Goal: Task Accomplishment & Management: Complete application form

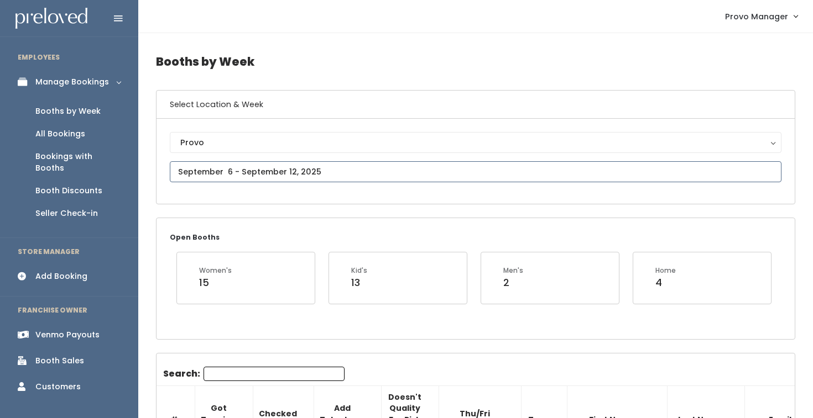
click at [218, 171] on input "text" at bounding box center [475, 171] width 611 height 21
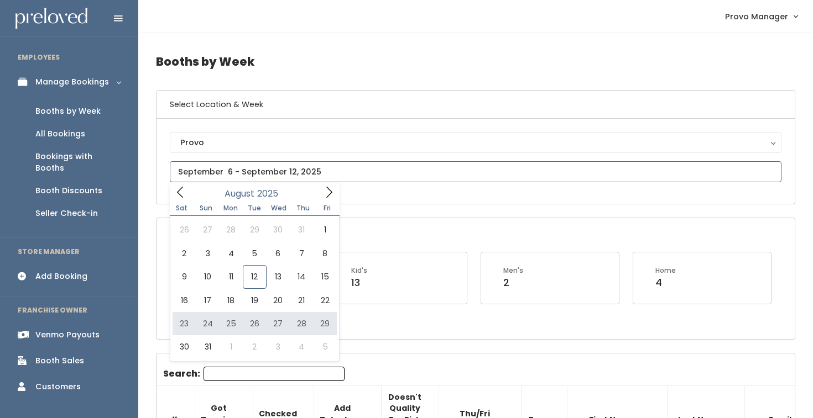
type input "August 23 to August 29"
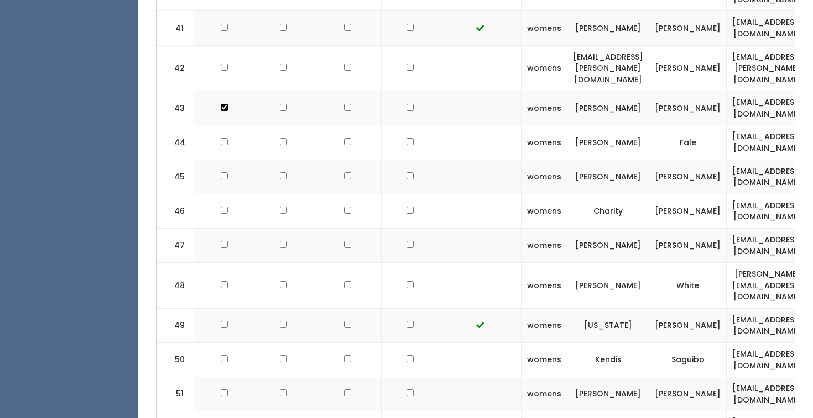
scroll to position [1761, 0]
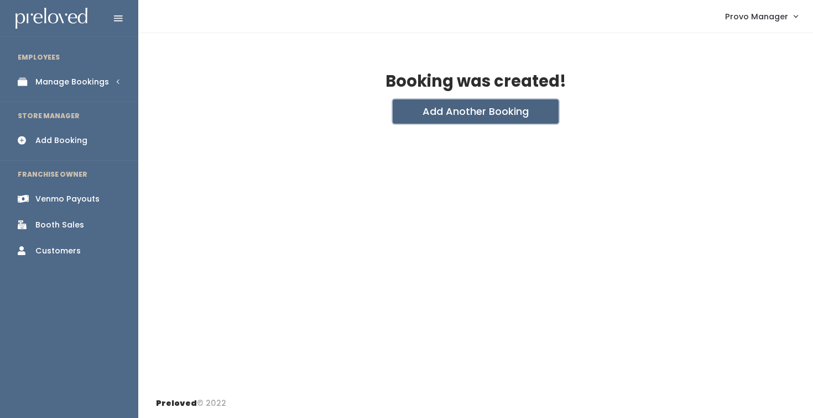
click at [426, 107] on button "Add Another Booking" at bounding box center [476, 112] width 166 height 24
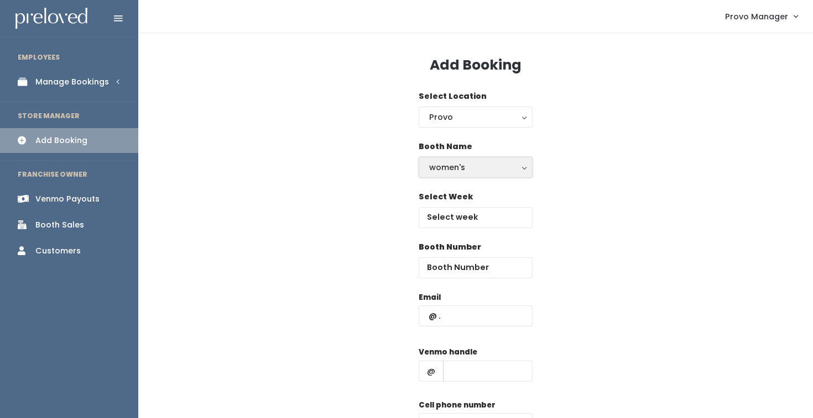
click at [448, 174] on button "women's" at bounding box center [475, 167] width 114 height 21
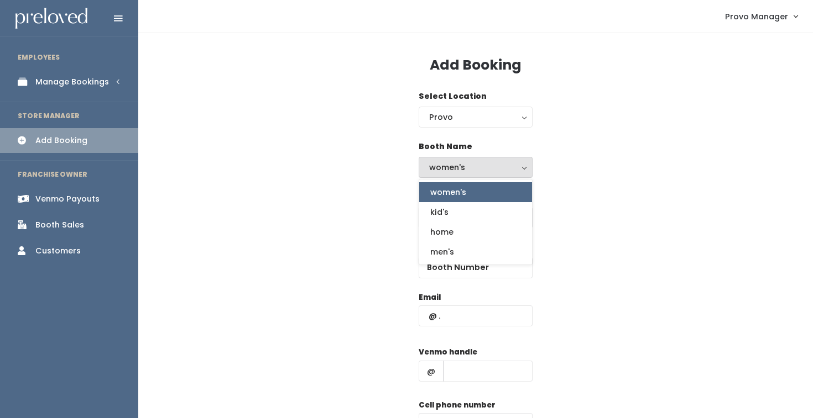
click at [607, 177] on div "Booth Name women's kid's home men's women's women's kid's home men's" at bounding box center [475, 166] width 639 height 50
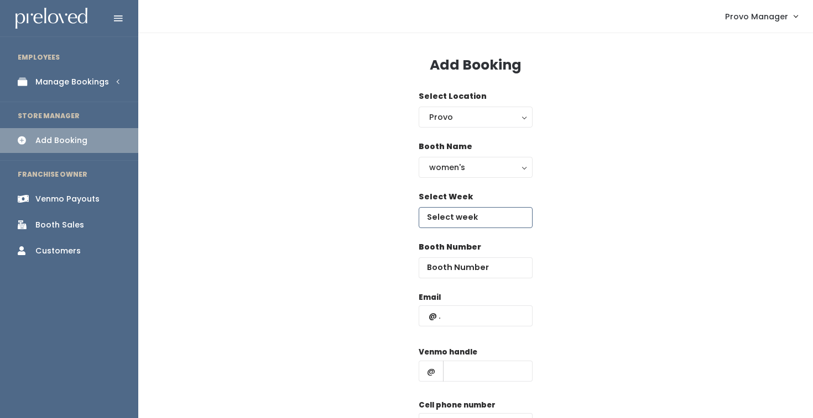
click at [453, 226] on body "EMPLOYEES Manage Bookings Booths by Week All Bookings Bookings with Booths Boot…" at bounding box center [406, 264] width 813 height 529
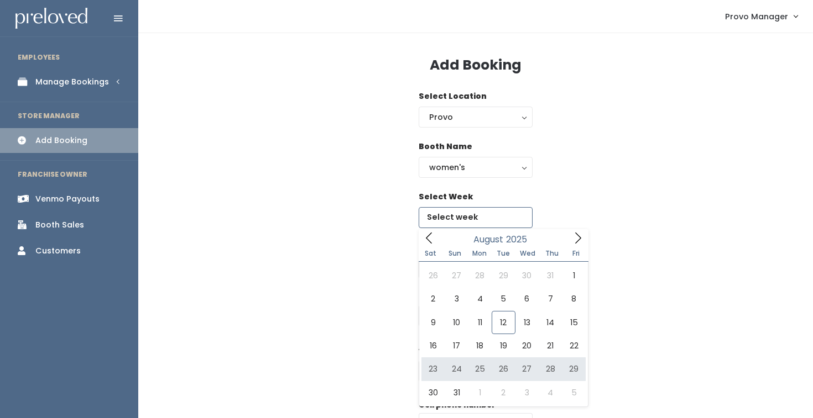
type input "August 23 to August 29"
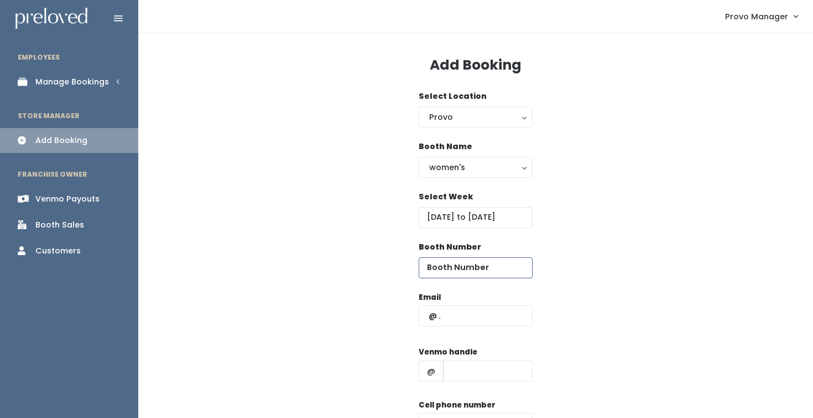
click at [453, 266] on input "number" at bounding box center [475, 268] width 114 height 21
type input "50"
click at [462, 316] on input "text" at bounding box center [475, 316] width 114 height 21
paste input "[EMAIL_ADDRESS][PERSON_NAME][DOMAIN_NAME]"
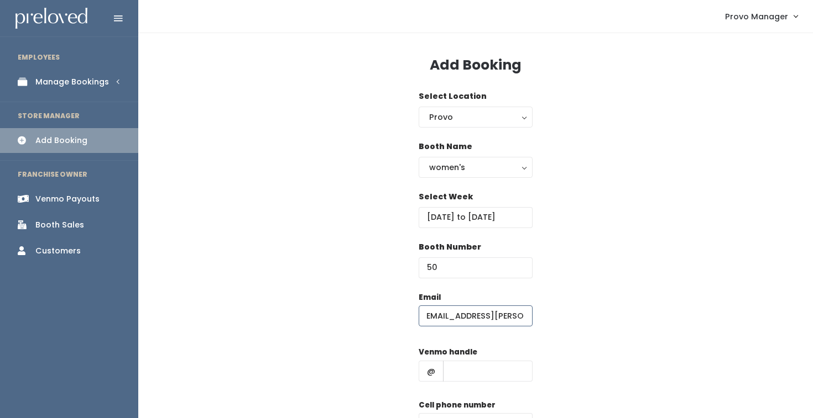
type input "[EMAIL_ADDRESS][PERSON_NAME][DOMAIN_NAME]"
click at [483, 373] on input "text" at bounding box center [488, 371] width 90 height 21
type input "d"
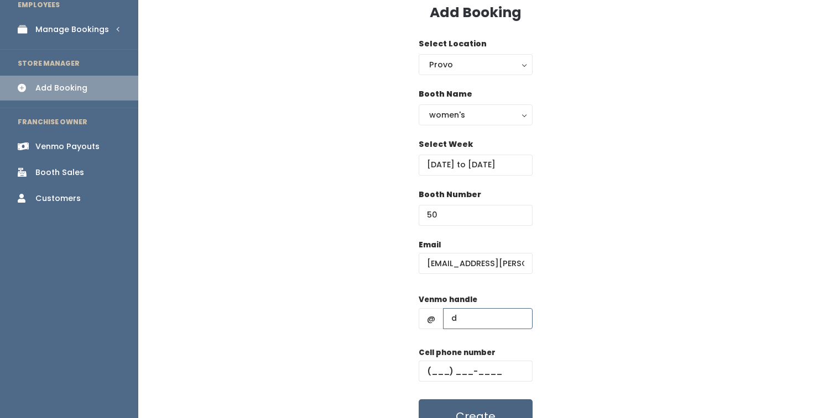
scroll to position [58, 0]
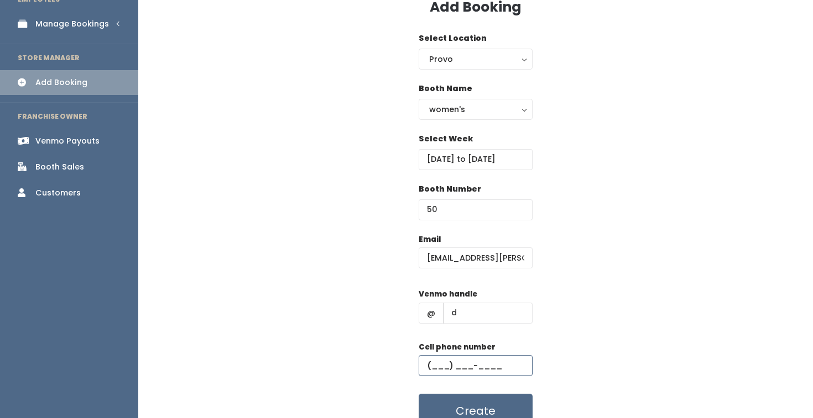
click at [477, 367] on input "text" at bounding box center [475, 365] width 114 height 21
type input "(555) 555-5555"
click at [442, 408] on button "Create" at bounding box center [475, 411] width 114 height 34
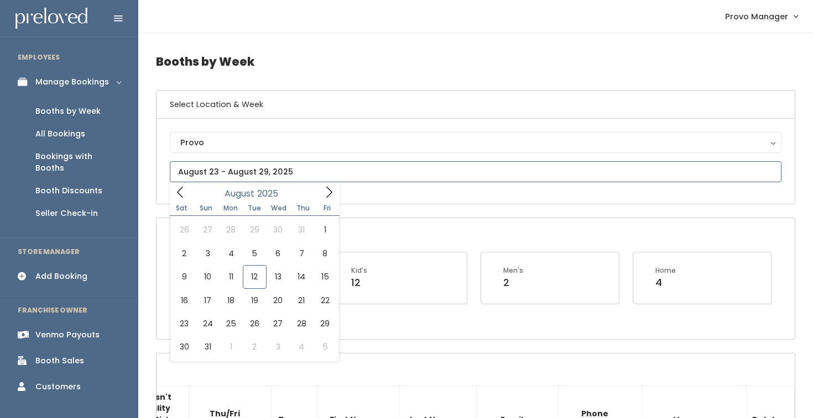
click at [196, 171] on input "text" at bounding box center [475, 171] width 611 height 21
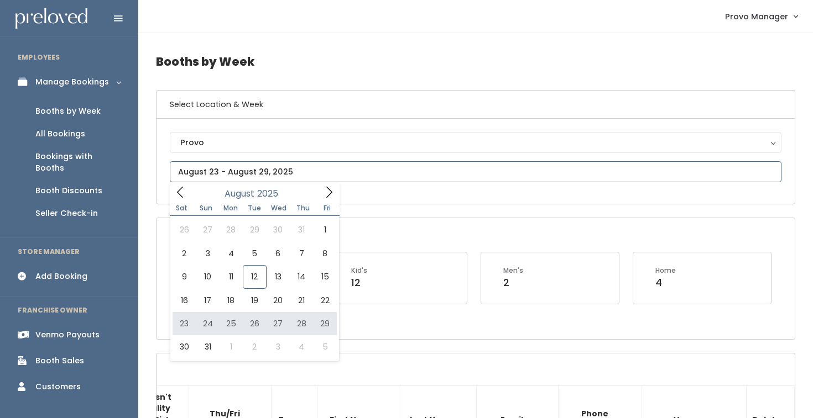
type input "August 23 to August 29"
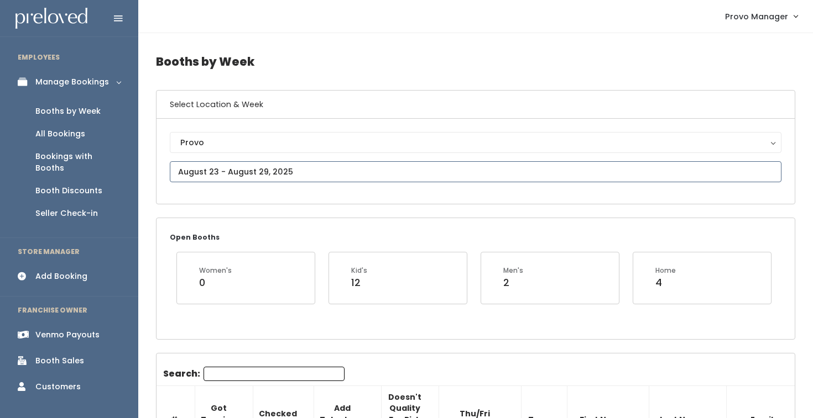
click at [288, 172] on input "text" at bounding box center [475, 171] width 611 height 21
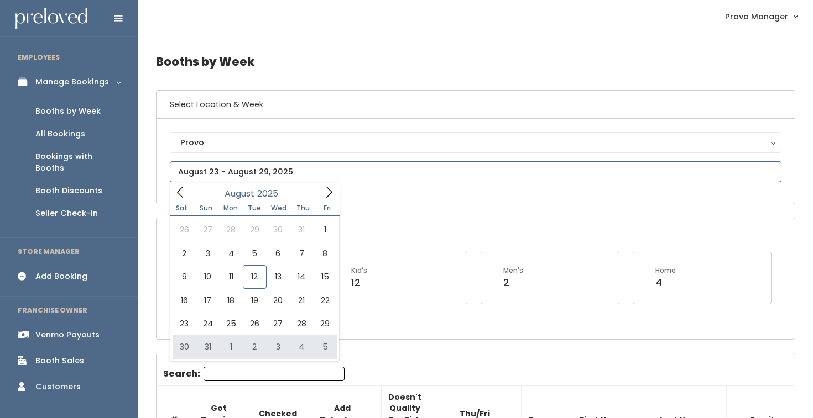
type input "August 30 to September 5"
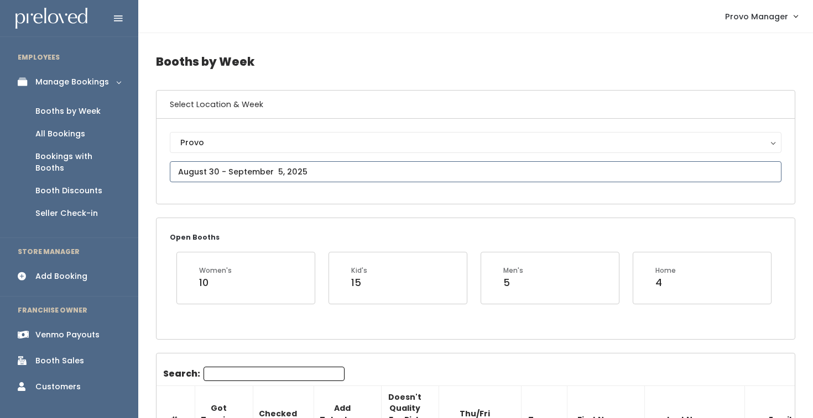
click at [219, 176] on input "text" at bounding box center [475, 171] width 611 height 21
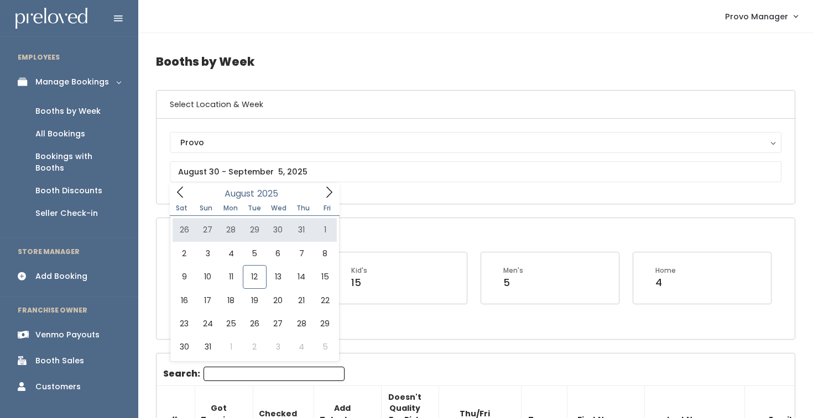
click at [83, 180] on link "Booth Discounts" at bounding box center [69, 191] width 138 height 23
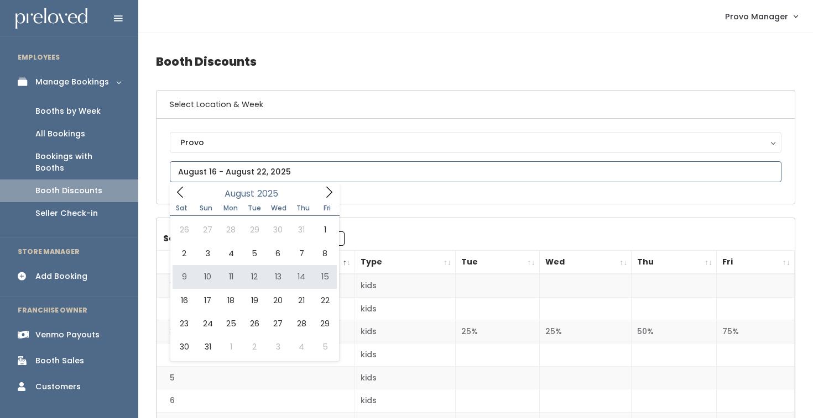
type input "[DATE] to [DATE]"
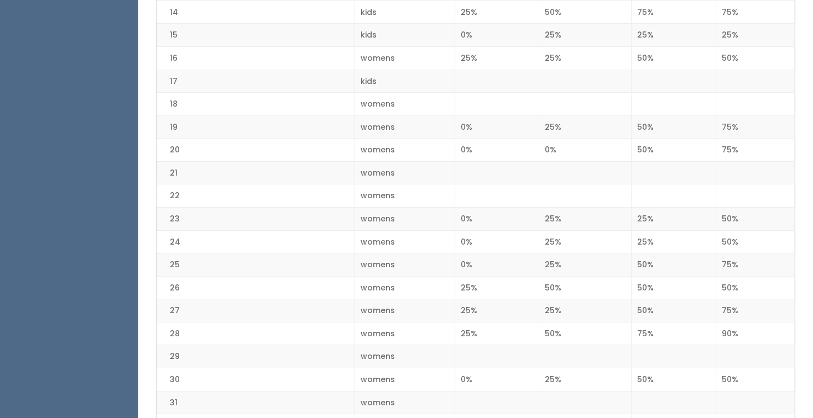
scroll to position [280, 0]
